Goal: Information Seeking & Learning: Learn about a topic

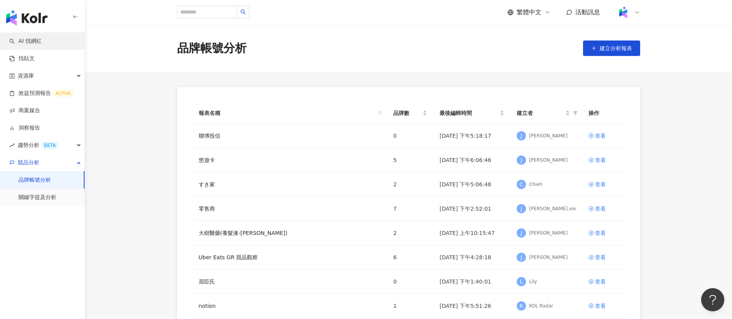
click at [17, 40] on link "AI 找網紅" at bounding box center [25, 41] width 32 height 8
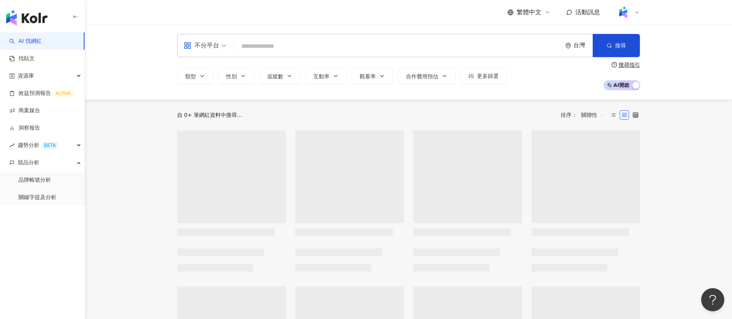
click at [288, 48] on input "search" at bounding box center [398, 46] width 322 height 15
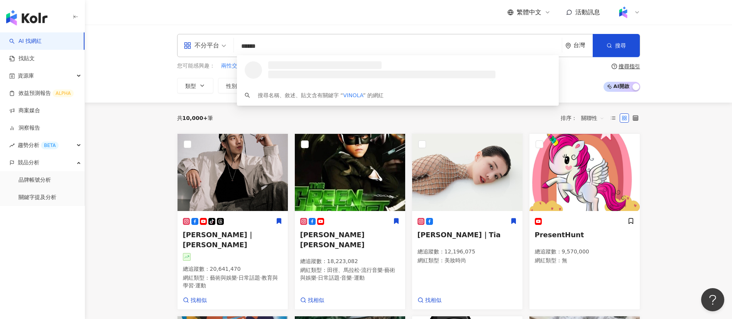
type input "*******"
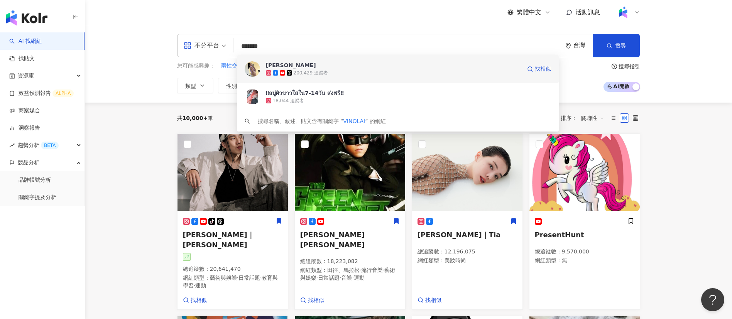
click at [300, 66] on span "賴珮如" at bounding box center [394, 65] width 256 height 8
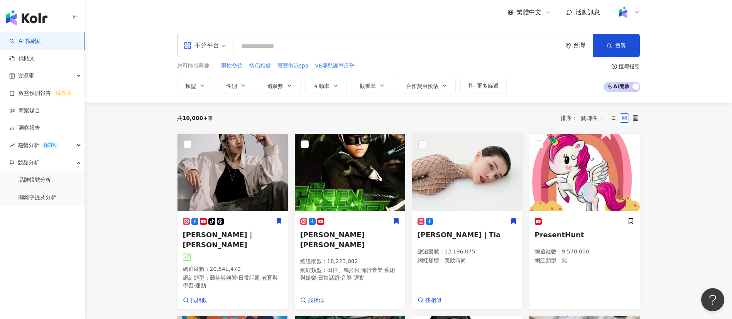
click at [358, 44] on input "search" at bounding box center [398, 46] width 322 height 15
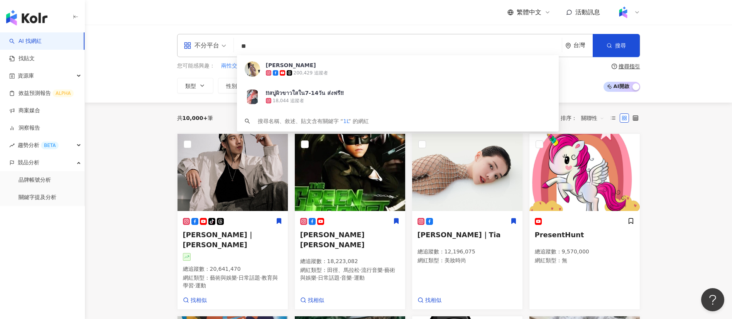
type input "*"
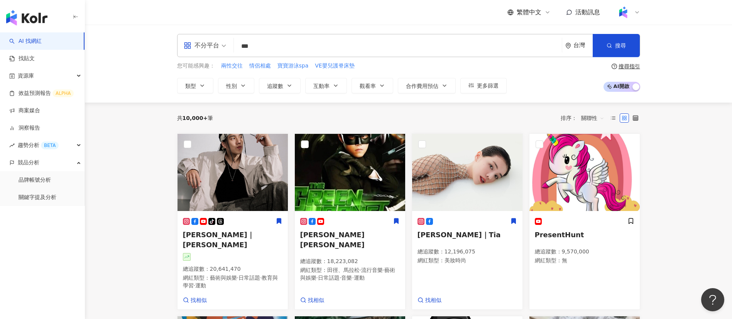
type input "***"
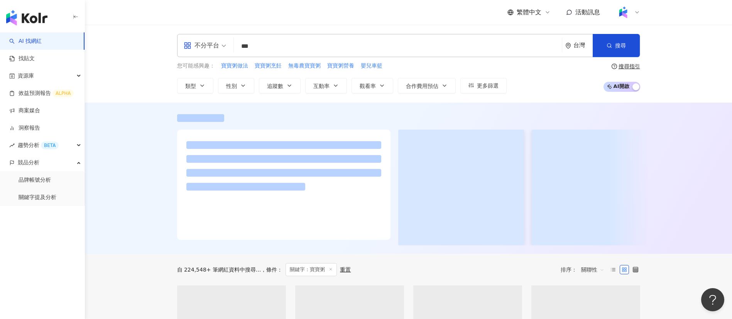
click at [124, 134] on div at bounding box center [408, 178] width 647 height 151
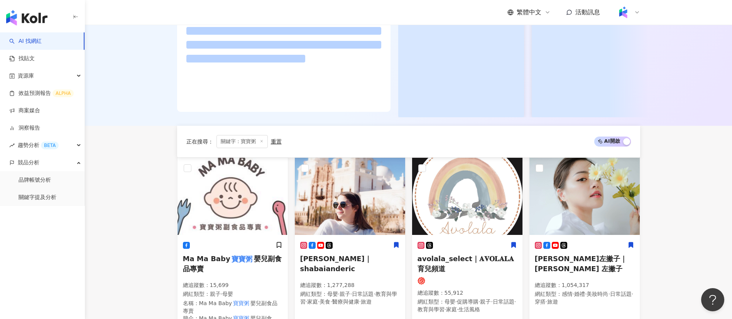
scroll to position [252, 0]
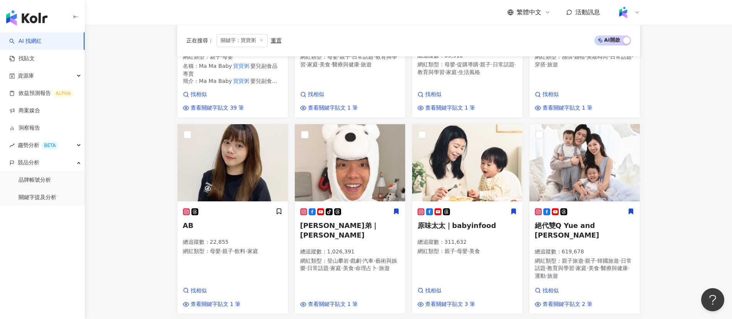
click at [685, 237] on main "不分平台 *** 台灣 搜尋 fa9cbece-203a-45e4-a623-62403c4abcd5 mumubabyfood_tw 2,070 追蹤者 神…" at bounding box center [408, 261] width 647 height 1205
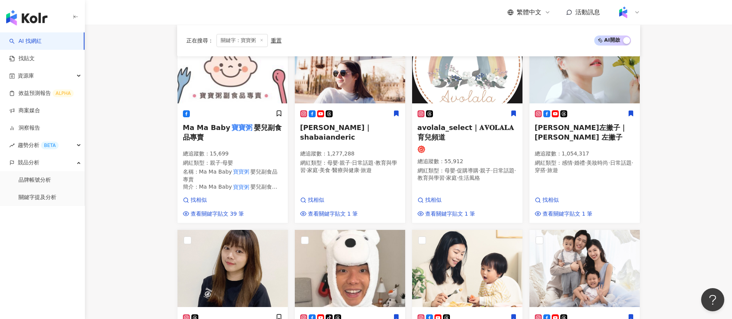
scroll to position [0, 0]
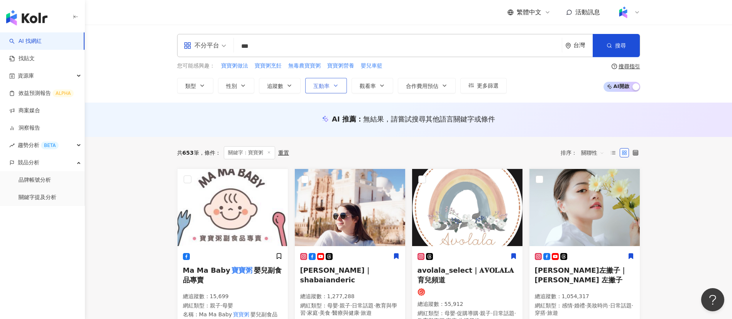
click at [316, 91] on button "互動率" at bounding box center [326, 85] width 42 height 15
click at [284, 90] on button "追蹤數" at bounding box center [280, 85] width 42 height 15
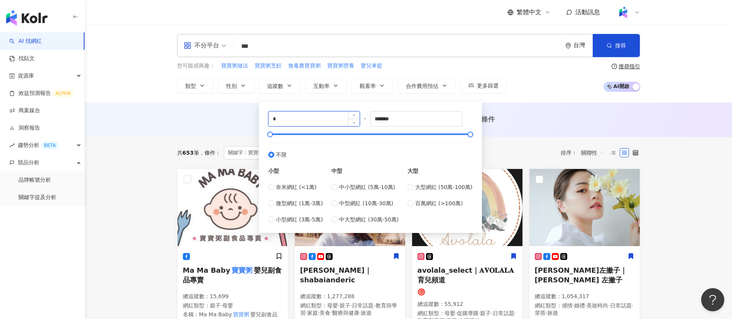
click at [295, 114] on input "*" at bounding box center [314, 119] width 91 height 15
type input "******"
click at [342, 26] on div "不分平台 *** 台灣 搜尋 fa9cbece-203a-45e4-a623-62403c4abcd5 mumubabyfood_tw 2,070 追蹤者 神…" at bounding box center [408, 64] width 647 height 78
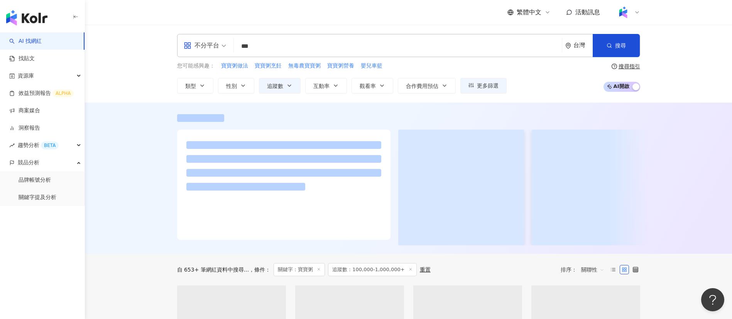
scroll to position [130, 0]
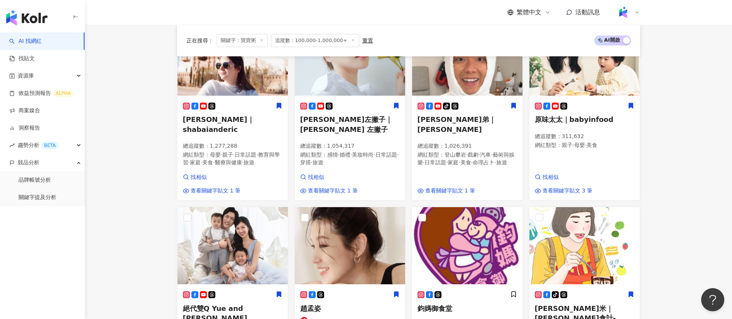
scroll to position [268, 0]
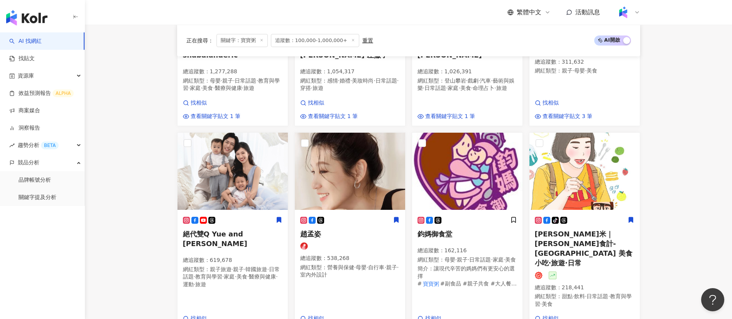
scroll to position [228, 0]
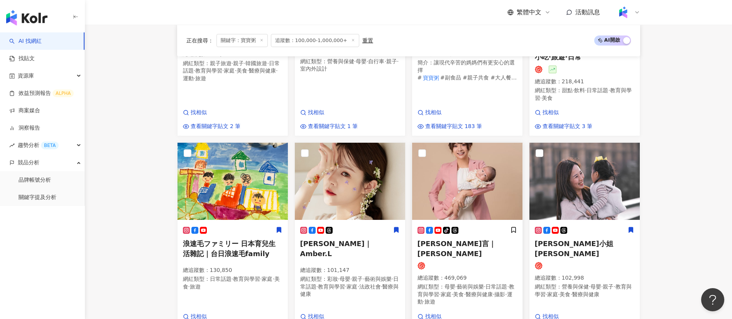
click at [460, 274] on p "總追蹤數 ： 469,069" at bounding box center [468, 278] width 100 height 8
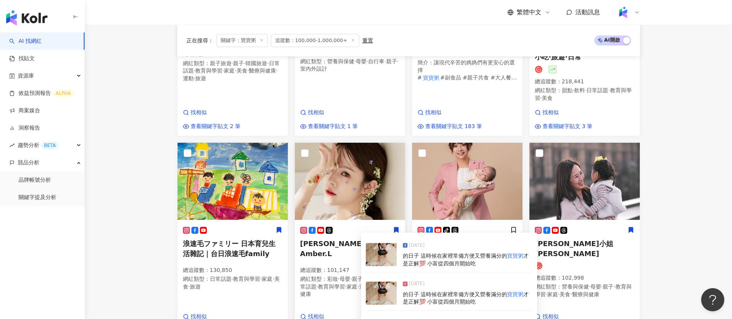
click at [330, 267] on p "總追蹤數 ： 101,147" at bounding box center [350, 271] width 100 height 8
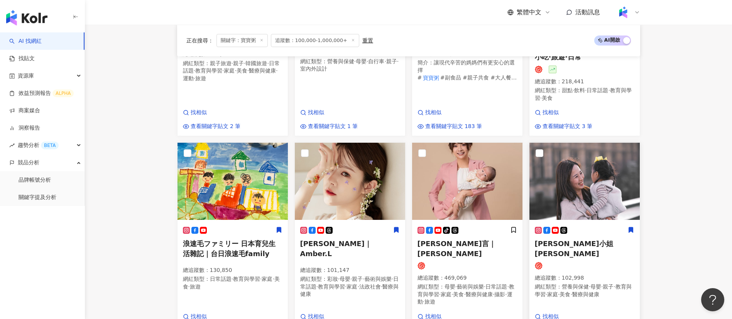
click at [664, 216] on main "不分平台 *** 台灣 搜尋 fa9cbece-203a-45e4-a623-62403c4abcd5 mumubabyfood_tw 2,070 追蹤者 神…" at bounding box center [408, 144] width 647 height 1100
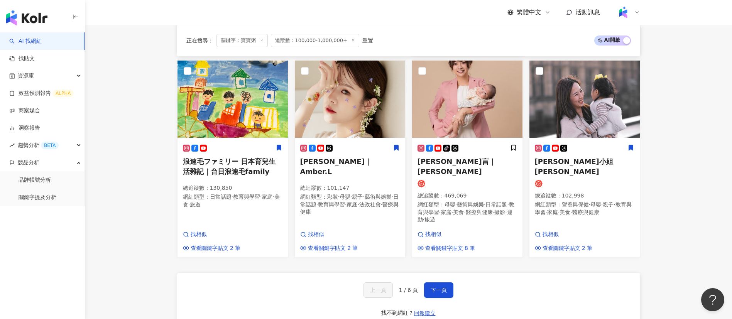
scroll to position [514, 0]
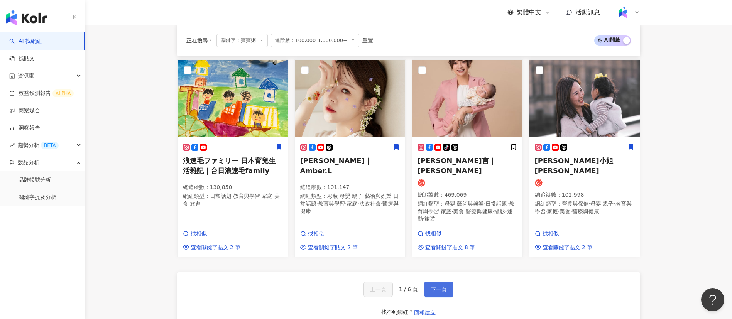
click at [446, 282] on button "下一頁" at bounding box center [438, 289] width 29 height 15
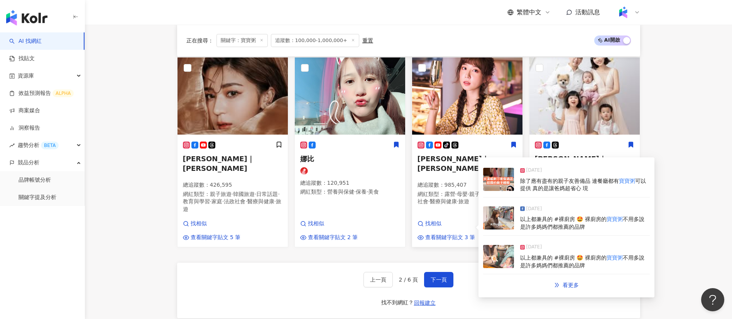
click at [456, 181] on p "總追蹤數 ： 985,407" at bounding box center [468, 185] width 100 height 8
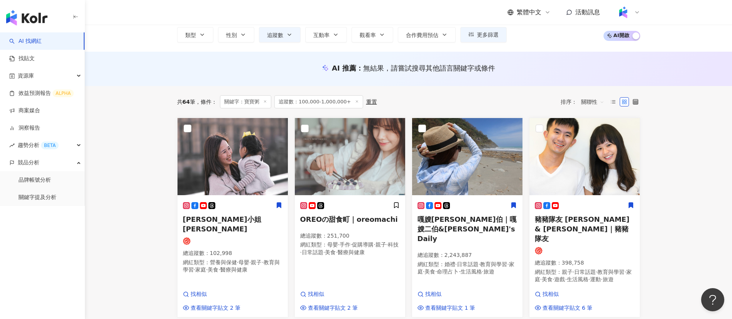
scroll to position [0, 0]
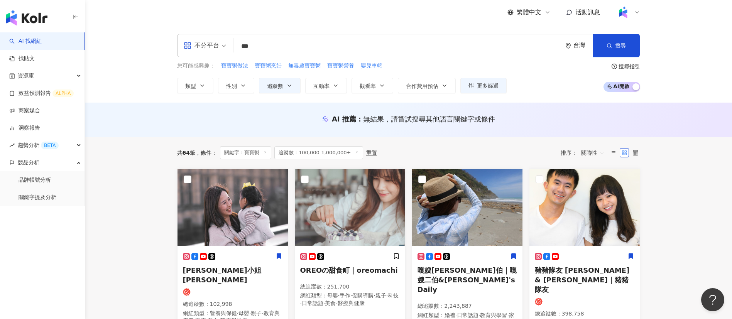
drag, startPoint x: 211, startPoint y: 45, endPoint x: 200, endPoint y: 44, distance: 10.5
click at [200, 44] on div "不分平台 *** 台灣 搜尋 fa9cbece-203a-45e4-a623-62403c4abcd5 mumubabyfood_tw 2,070 追蹤者 神…" at bounding box center [408, 45] width 463 height 23
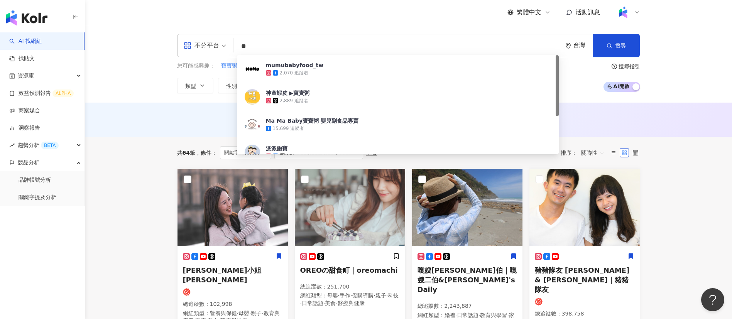
type input "*"
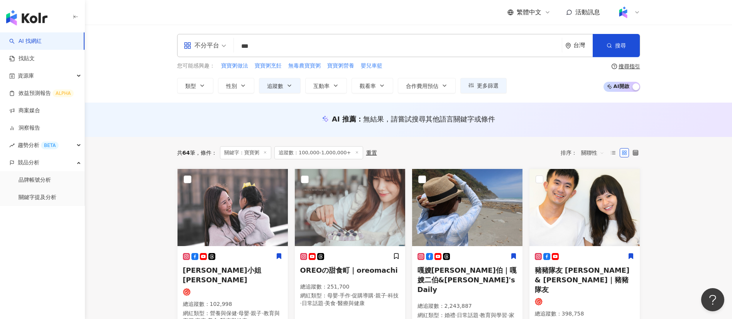
type input "***"
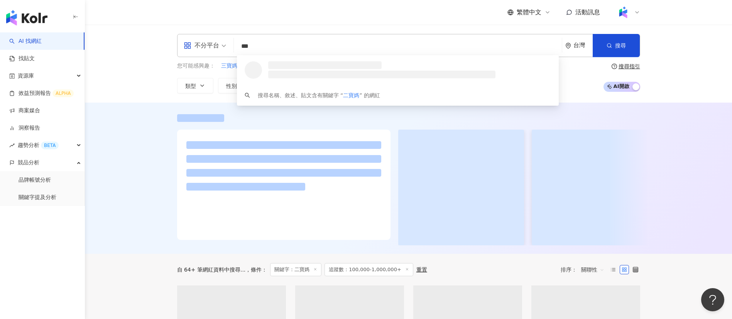
click at [305, 23] on div "繁體中文 活動訊息" at bounding box center [408, 12] width 463 height 25
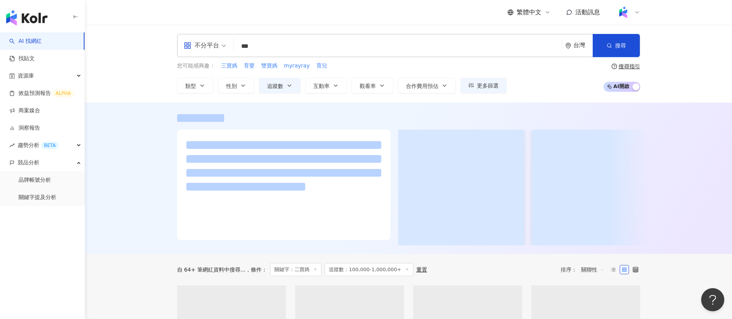
click at [136, 176] on div at bounding box center [408, 178] width 647 height 151
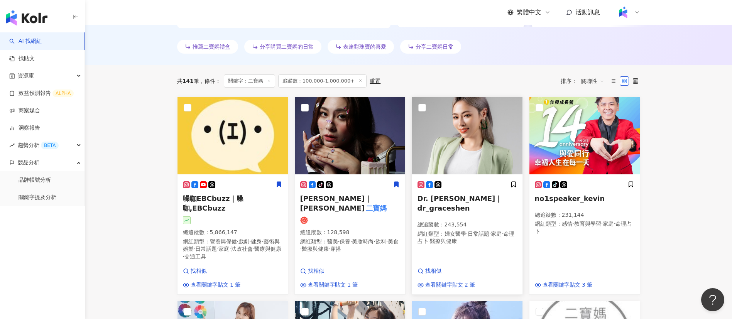
scroll to position [223, 0]
click at [367, 238] on span "美妝時尚" at bounding box center [363, 241] width 22 height 6
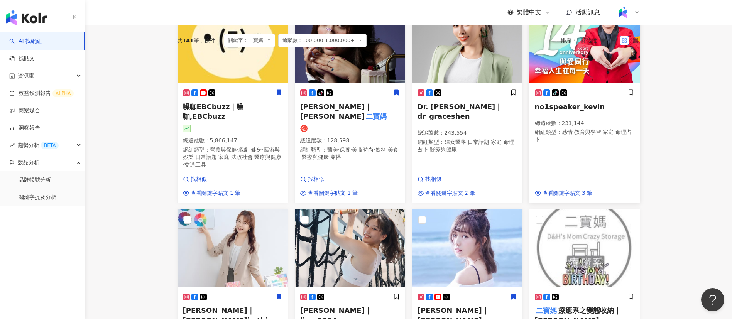
scroll to position [400, 0]
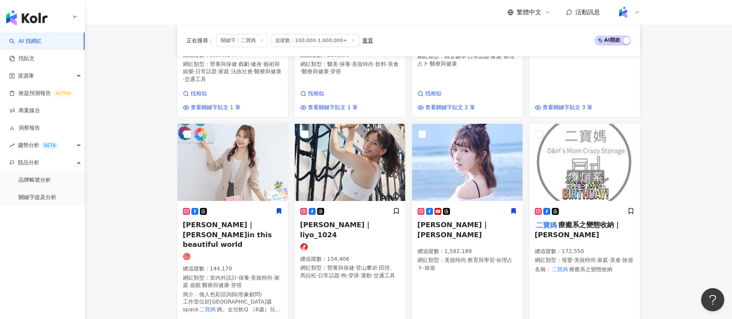
click at [659, 234] on main "不分平台 *** 台灣 搜尋 loading 搜尋名稱、敘述、貼文含有關鍵字 “ 二寶媽 ” 的網紅 您可能感興趣： 三寶媽 育嬰 雙寶媽 myrayray …" at bounding box center [408, 258] width 647 height 1266
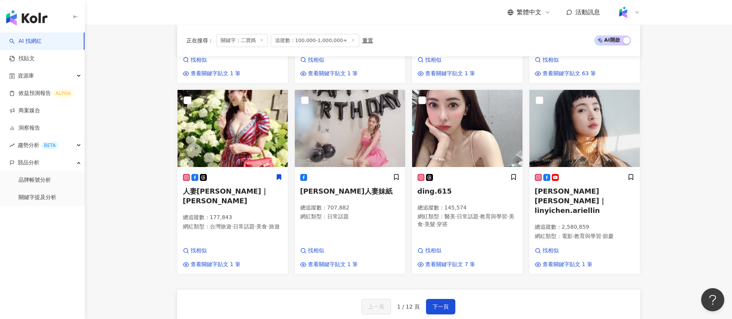
scroll to position [664, 0]
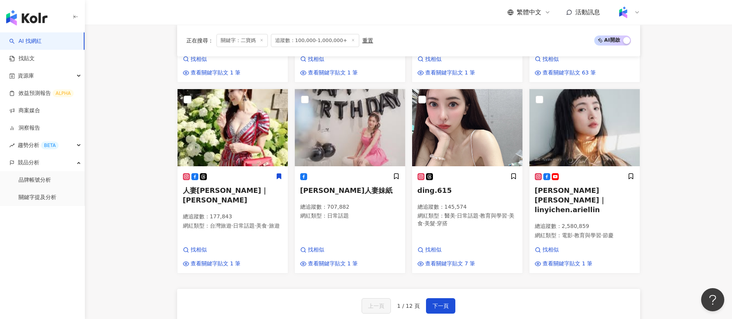
click at [446, 303] on span "下一頁" at bounding box center [441, 306] width 16 height 6
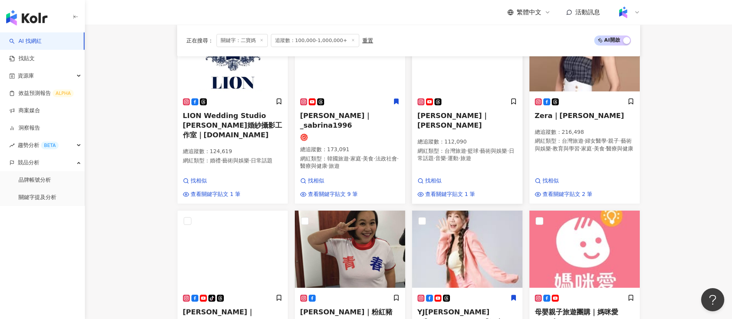
scroll to position [306, 0]
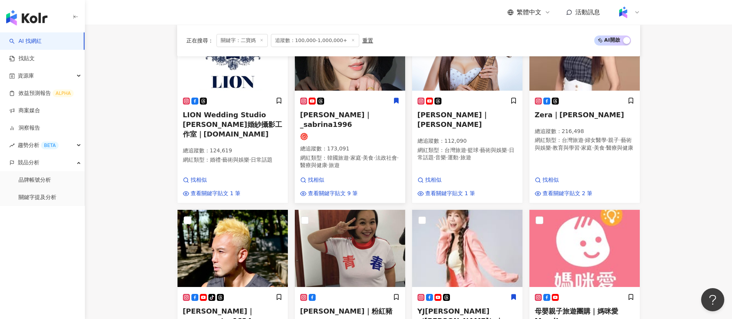
click at [327, 162] on span "醫療與健康" at bounding box center [313, 165] width 27 height 6
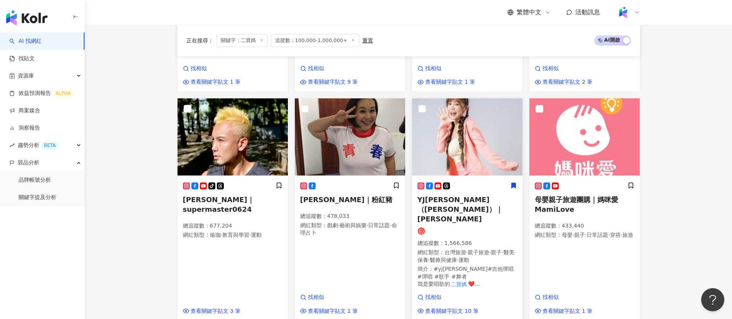
scroll to position [428, 0]
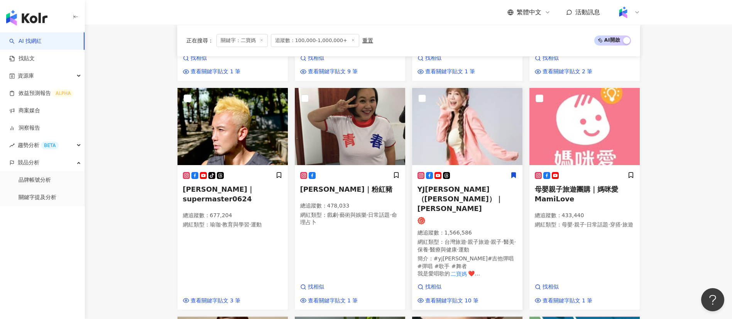
click at [460, 256] on span "#yj蘇郁喬 #吉他彈唱 #彈唱 #歌手 #舞者 我是愛唱歌的" at bounding box center [466, 266] width 96 height 21
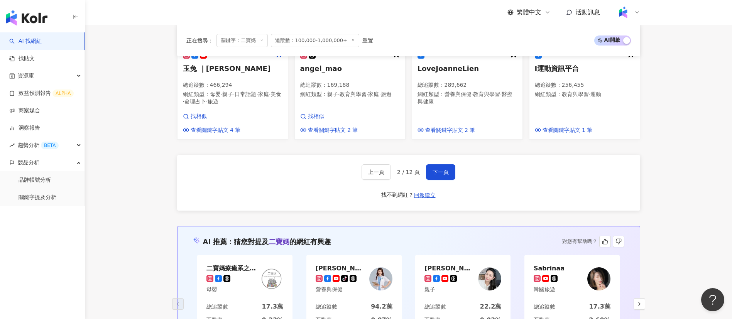
scroll to position [779, 0]
click at [348, 302] on div "總追蹤數 94.2萬" at bounding box center [353, 308] width 95 height 13
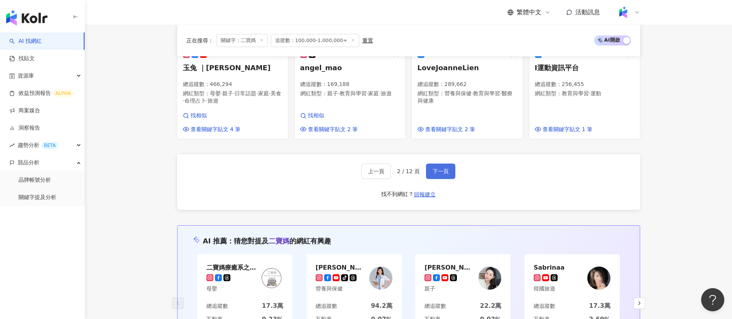
click at [441, 168] on span "下一頁" at bounding box center [441, 171] width 16 height 6
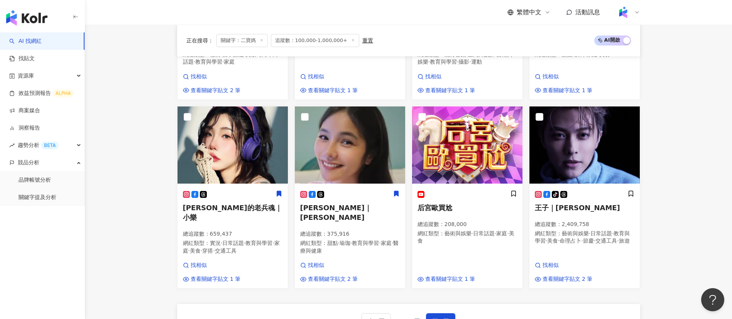
scroll to position [598, 0]
click at [157, 236] on main "不分平台 *** 台灣 搜尋 loading 搜尋名稱、敘述、貼文含有關鍵字 “ 二寶媽 ” 的網紅 您可能感興趣： 三寶媽 育嬰 雙寶媽 myrayray …" at bounding box center [408, 35] width 647 height 1216
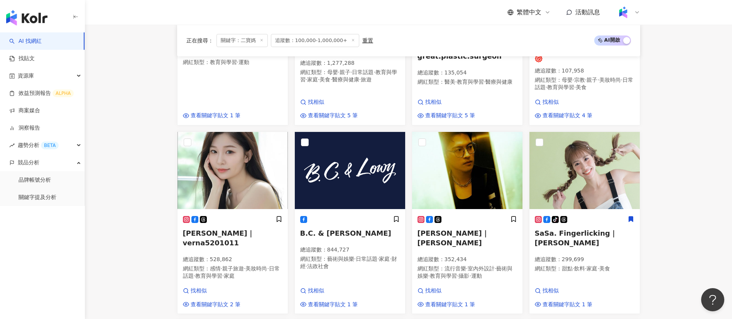
scroll to position [385, 0]
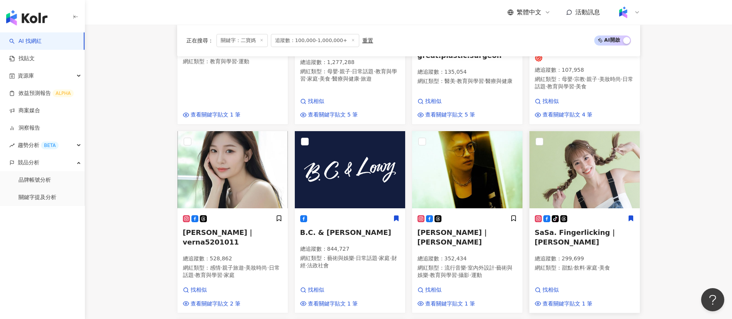
click at [598, 217] on div "tiktok-icon" at bounding box center [585, 219] width 100 height 8
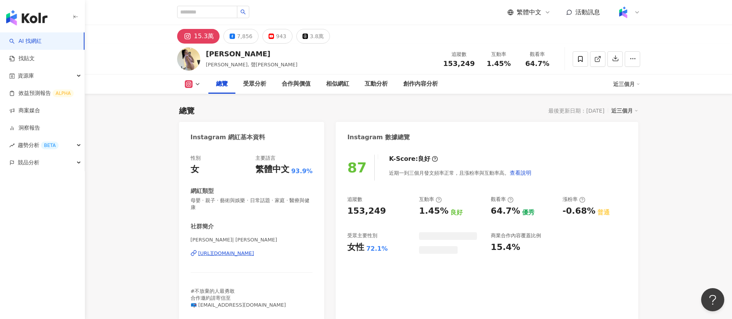
click at [409, 88] on div "創作內容分析" at bounding box center [420, 84] width 35 height 9
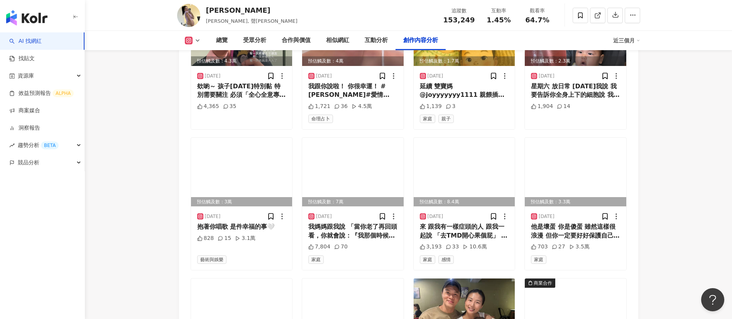
scroll to position [2595, 0]
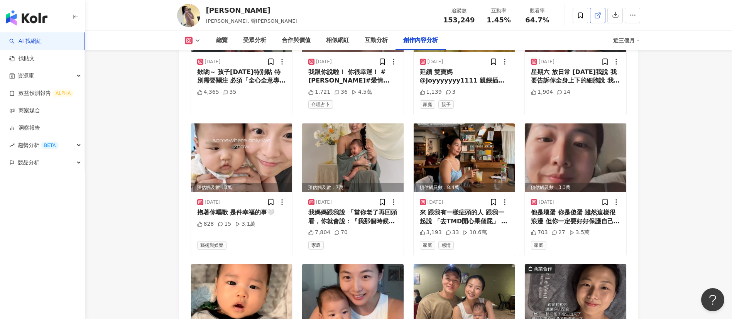
click at [599, 16] on icon at bounding box center [597, 15] width 7 height 7
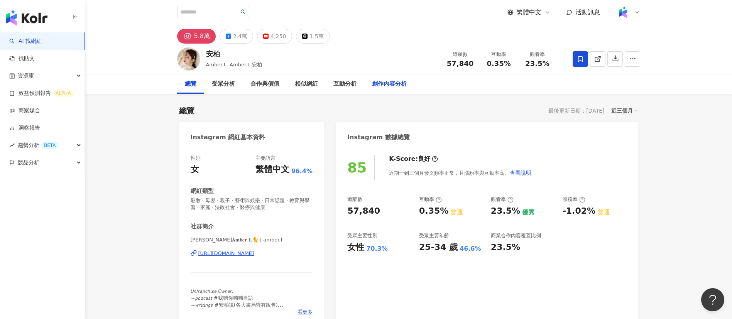
click at [391, 88] on div "創作內容分析" at bounding box center [389, 84] width 35 height 9
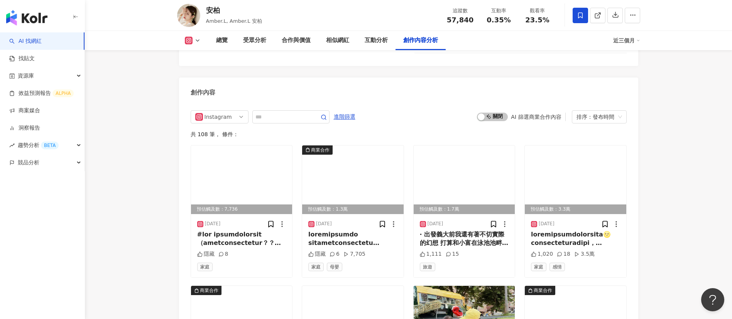
scroll to position [2382, 0]
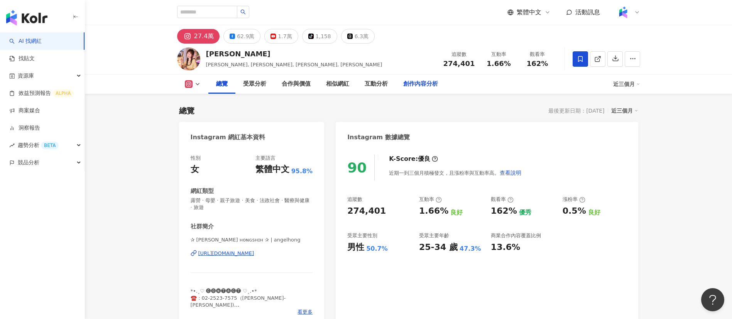
click at [415, 81] on div "創作內容分析" at bounding box center [420, 84] width 35 height 9
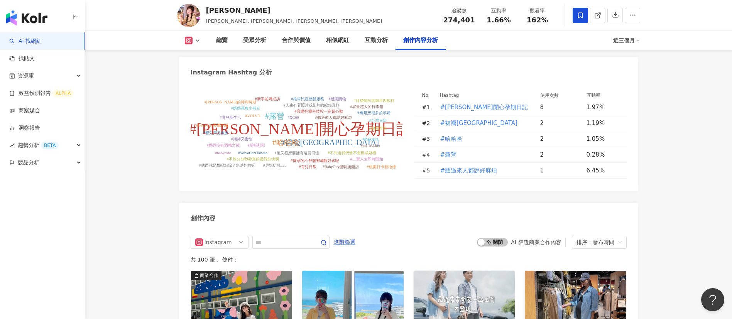
click at [412, 236] on div "Instagram 進階篩選 啟動 關閉 AI 篩選商業合作內容 排序：發布時間" at bounding box center [409, 242] width 436 height 13
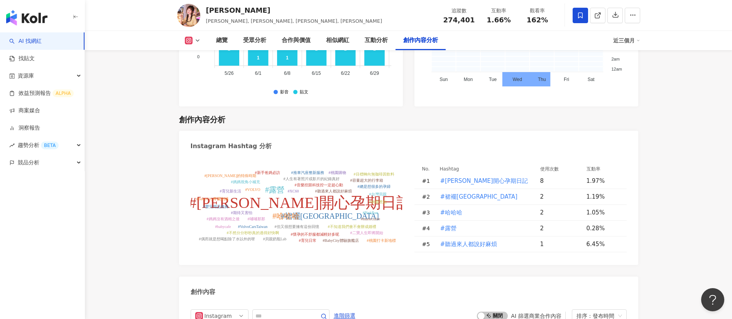
scroll to position [2332, 0]
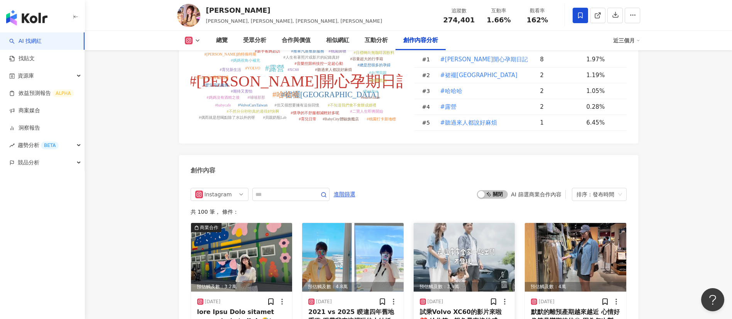
click at [465, 308] on div "試乘Volvo XC60的影片來啦❤️ 給你第一視角最直接的感受😎 @volvocarstaiwan #開始懷念坐上去腰的感受 #真的很舒服😆😆😆" at bounding box center [464, 316] width 89 height 17
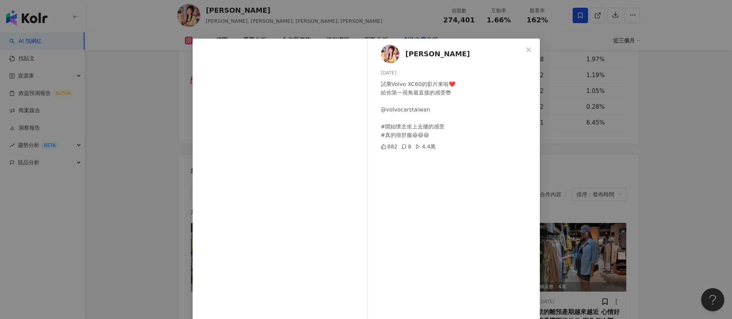
click at [612, 195] on div "洪詩 2025/8/11 試乘Volvo XC60的影片來啦❤️ 給你第一視角最直接的感受😎 @volvocarstaiwan #開始懷念坐上去腰的感受 #真…" at bounding box center [366, 159] width 732 height 319
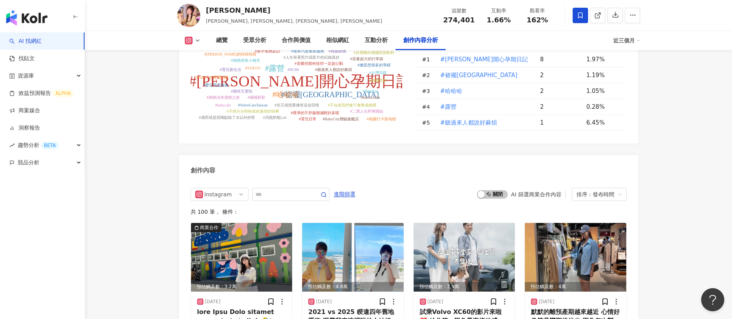
scroll to position [2397, 0]
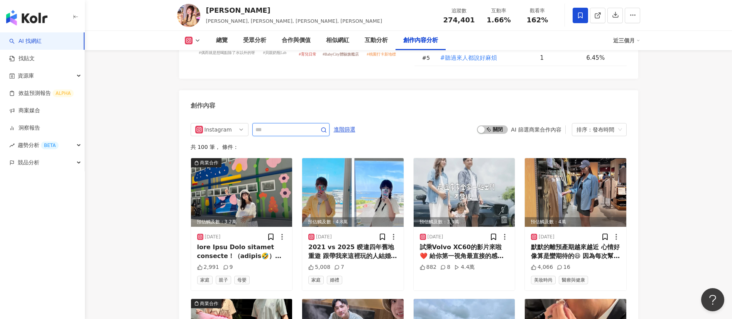
click at [296, 125] on input "text" at bounding box center [283, 129] width 54 height 9
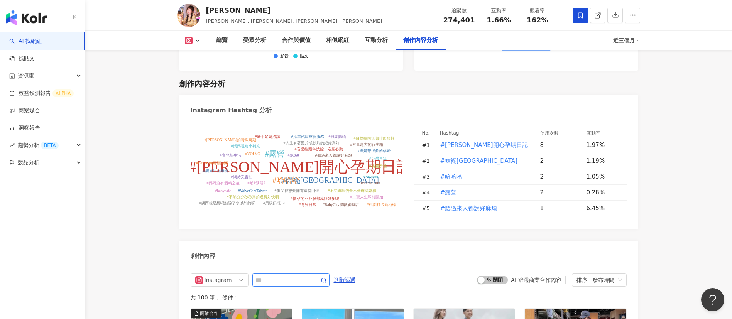
scroll to position [2244, 0]
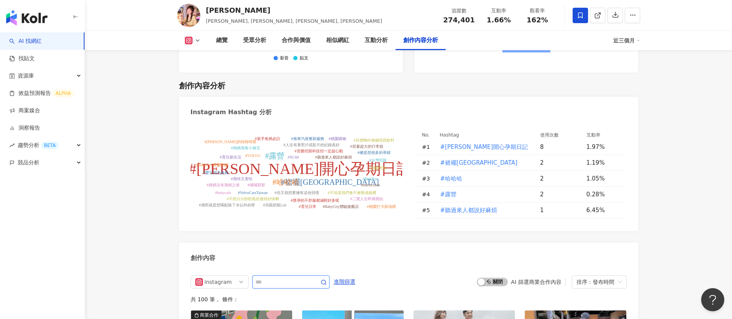
click at [293, 278] on input "text" at bounding box center [283, 282] width 54 height 9
type input "*"
type input "**"
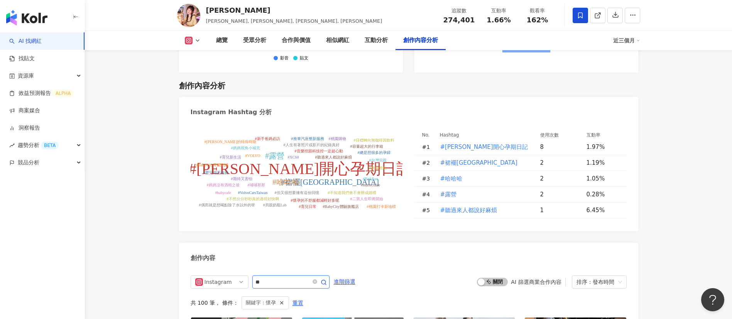
scroll to position [2391, 0]
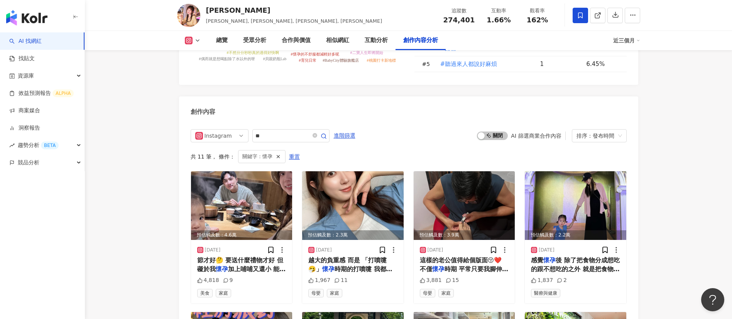
click at [245, 257] on span "節才好🤔 要送什麼禮物才好 但礙於我" at bounding box center [240, 265] width 86 height 16
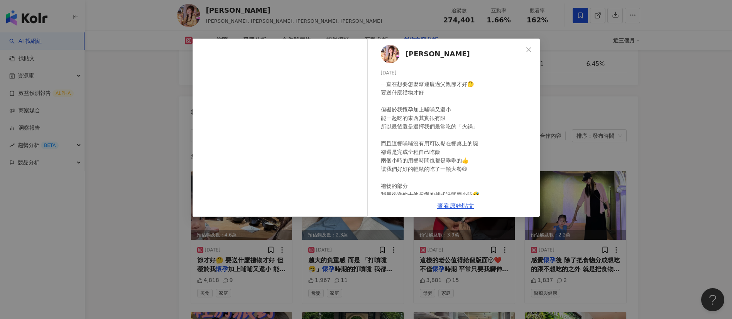
click at [450, 168] on div "一直在想要怎麼幫運慶過父親節才好🤔 要送什麼禮物才好 但礙於我懷孕加上哺哺又還小 能一起吃的東西其實很有限 所以最後還是選擇我們最常吃的「火鍋」 而且這餐哺哺…" at bounding box center [457, 186] width 153 height 212
click at [144, 200] on div "洪詩 2025/8/8 一直在想要怎麼幫運慶過父親節才好🤔 要送什麼禮物才好 但礙於我懷孕加上哺哺又還小 能一起吃的東西其實很有限 所以最後還是選擇我們最常吃…" at bounding box center [366, 159] width 732 height 319
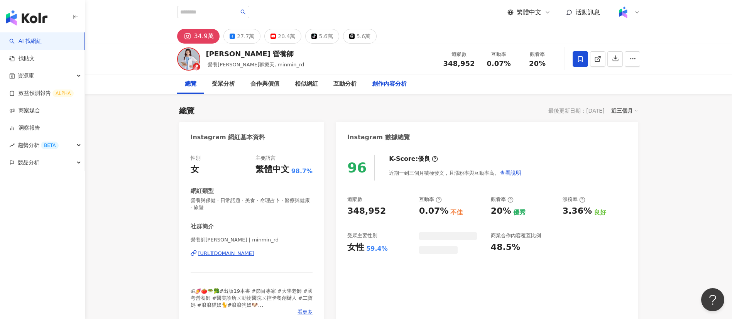
click at [387, 86] on div "創作內容分析" at bounding box center [389, 84] width 35 height 9
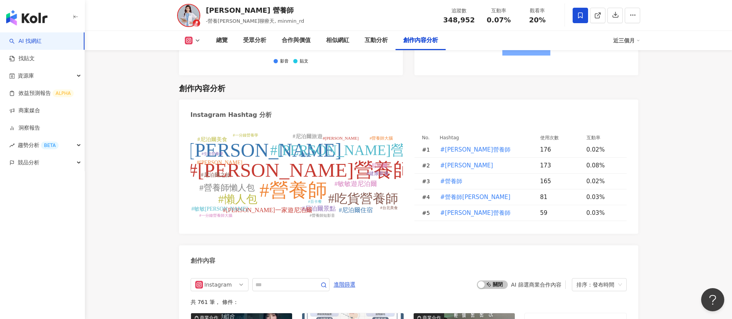
scroll to position [2414, 0]
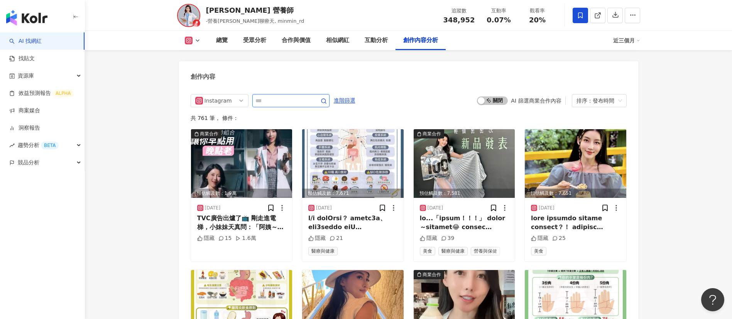
click at [288, 96] on input "text" at bounding box center [283, 100] width 54 height 9
type input "**"
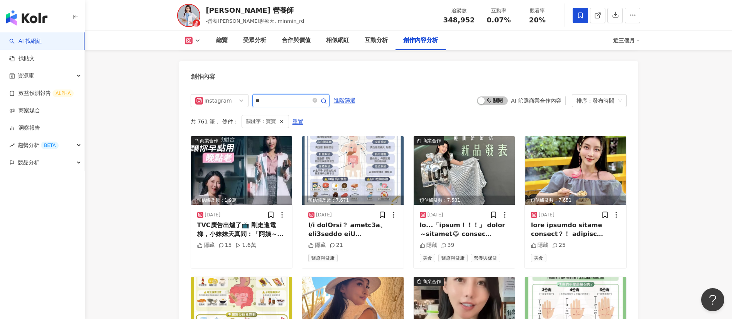
scroll to position [2400, 0]
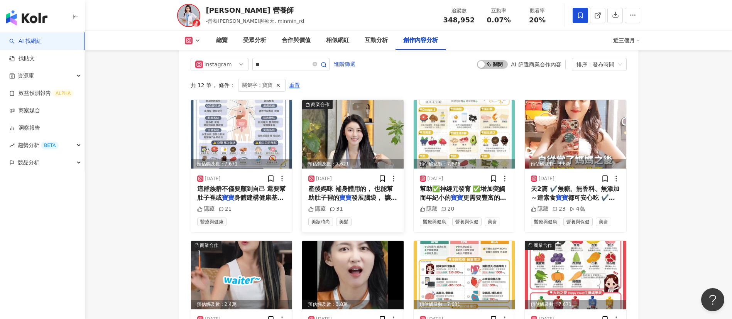
scroll to position [2451, 0]
click at [343, 185] on span "產後媽咪 補身體用的， 也能幫助肚子裡的" at bounding box center [350, 193] width 85 height 16
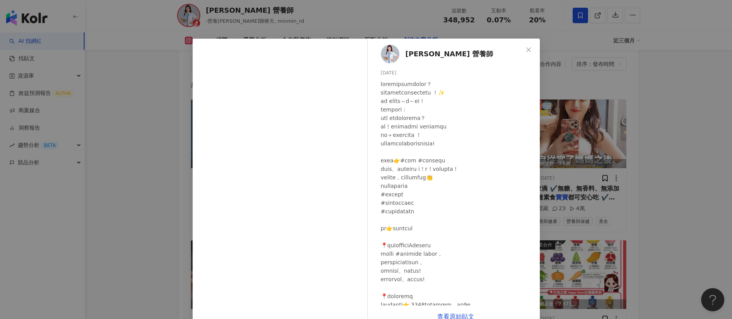
click at [488, 196] on div "高敏敏 營養師 2025/7/2 隱藏 31 查看原始貼文" at bounding box center [366, 159] width 732 height 319
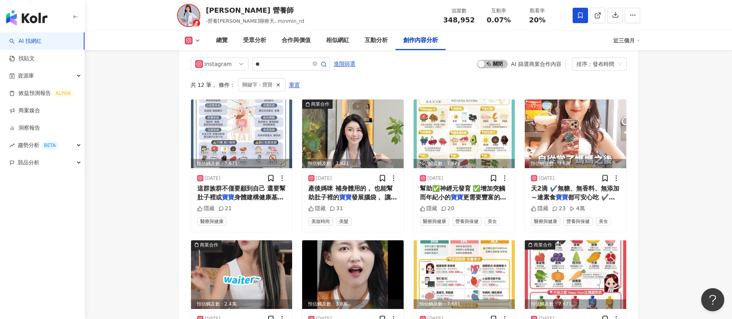
scroll to position [2629, 0]
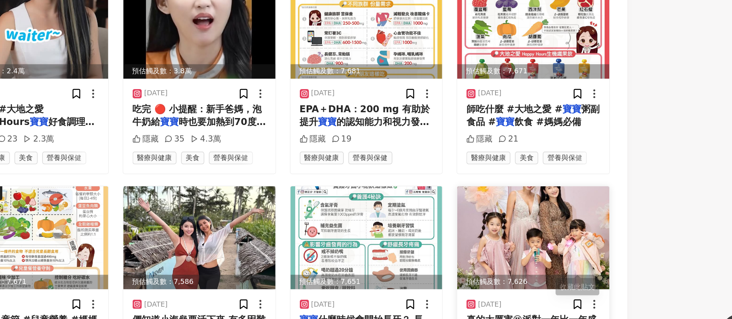
click at [488, 212] on span "真的太厲害😍派對一年比一年盛大🥰恭喜劉伊心第三個" at bounding box center [574, 300] width 87 height 25
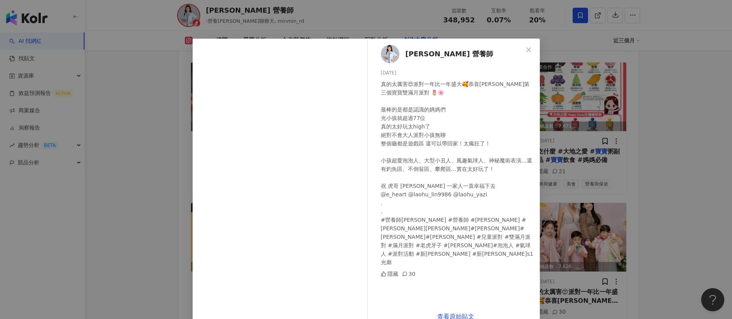
scroll to position [18, 0]
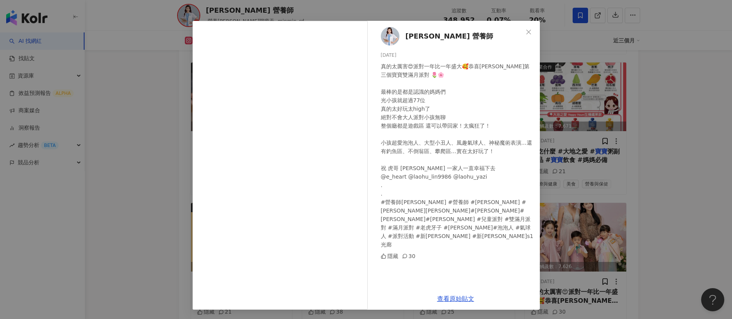
click at [447, 184] on div "真的太厲害😍派對一年比一年盛大🥰恭喜劉伊心第三個寶寶雙滿月派對 🌷🌸 最棒的是都是認識的媽媽們 光小孩就超過77位 真的太好玩太high了 絕對不會大人派對小…" at bounding box center [457, 155] width 153 height 187
click at [434, 184] on div "真的太厲害😍派對一年比一年盛大🥰恭喜劉伊心第三個寶寶雙滿月派對 🌷🌸 最棒的是都是認識的媽媽們 光小孩就超過77位 真的太好玩太high了 絕對不會大人派對小…" at bounding box center [457, 155] width 153 height 187
click at [488, 210] on div "高敏敏 營養師 2024/9/27 真的太厲害😍派對一年比一年盛大🥰恭喜劉伊心第三個寶寶雙滿月派對 🌷🌸 最棒的是都是認識的媽媽們 光小孩就超過77位 真的太…" at bounding box center [366, 159] width 732 height 319
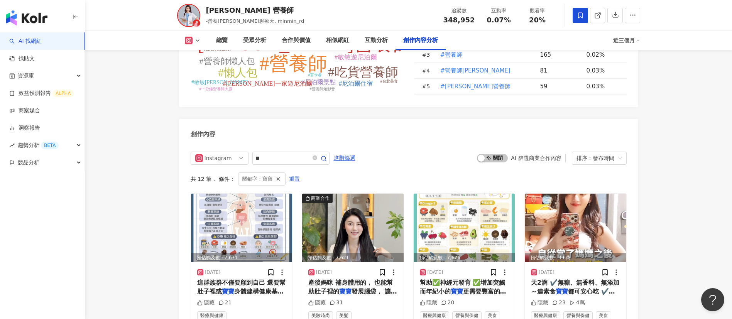
scroll to position [2357, 0]
click at [488, 212] on span "天2滴 ✔️無糖、無香料、無添加～連素食" at bounding box center [575, 287] width 88 height 16
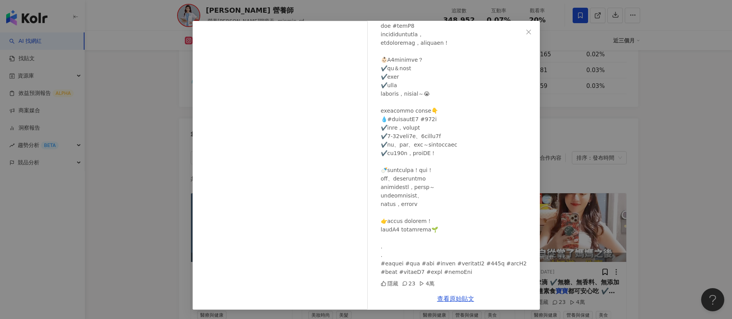
scroll to position [0, 0]
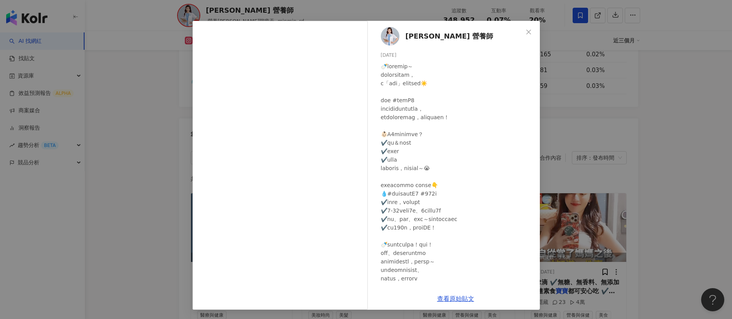
click at [471, 212] on div at bounding box center [457, 206] width 153 height 289
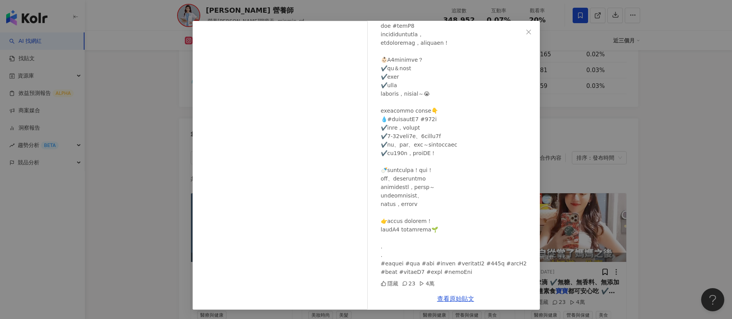
click at [488, 212] on div "高敏敏 營養師 2025/5/27 隱藏 23 4萬 查看原始貼文" at bounding box center [366, 159] width 732 height 319
